Goal: Find specific page/section: Find specific page/section

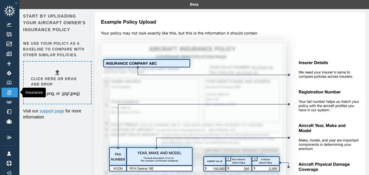
click at [7, 92] on img at bounding box center [9, 92] width 7 height 5
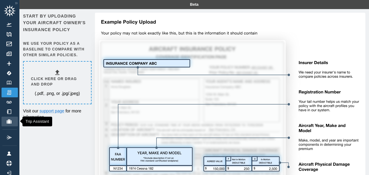
click at [10, 122] on img at bounding box center [9, 122] width 7 height 4
